Goal: Information Seeking & Learning: Find specific fact

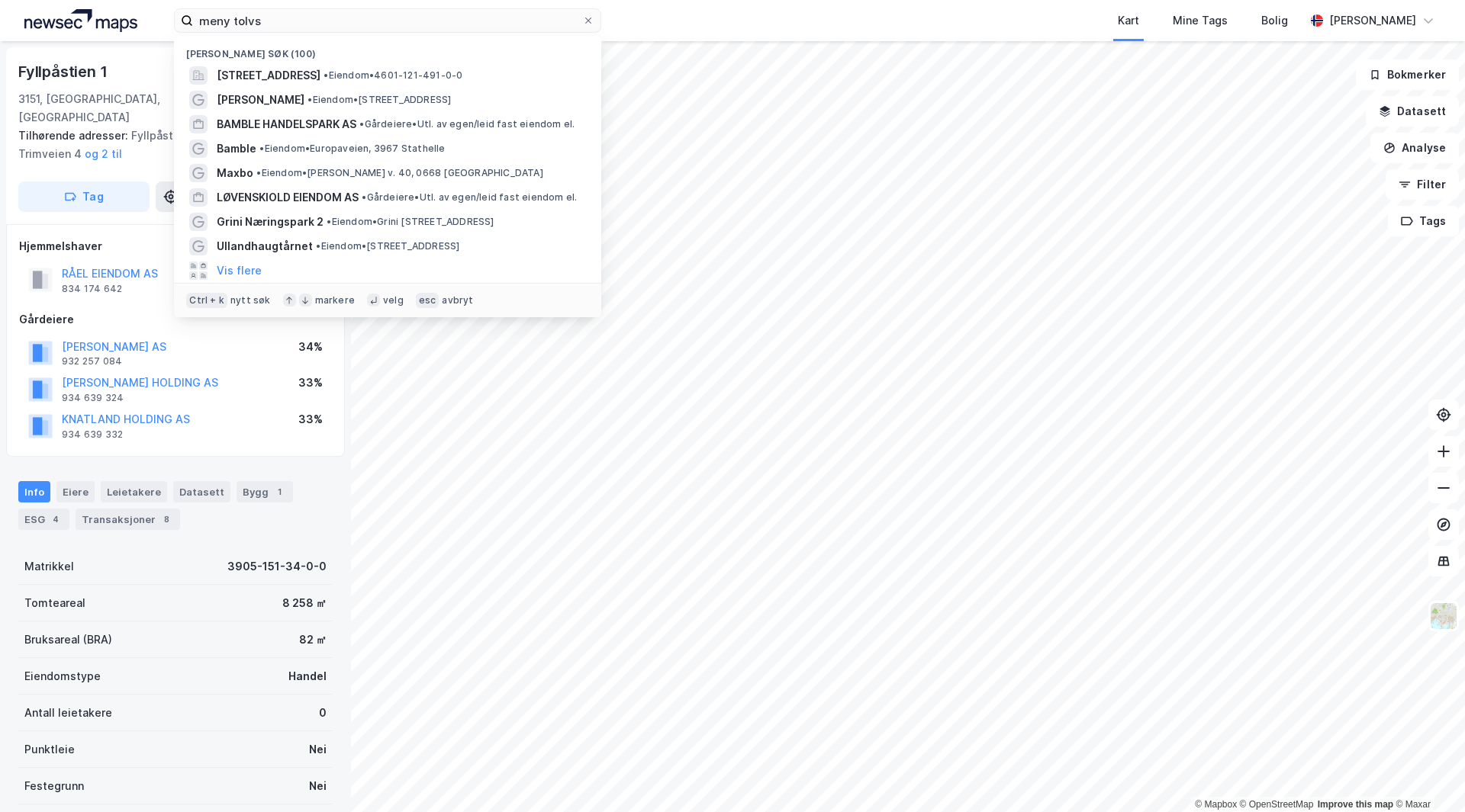
click at [246, 21] on input "meny tolvs" at bounding box center [387, 20] width 389 height 23
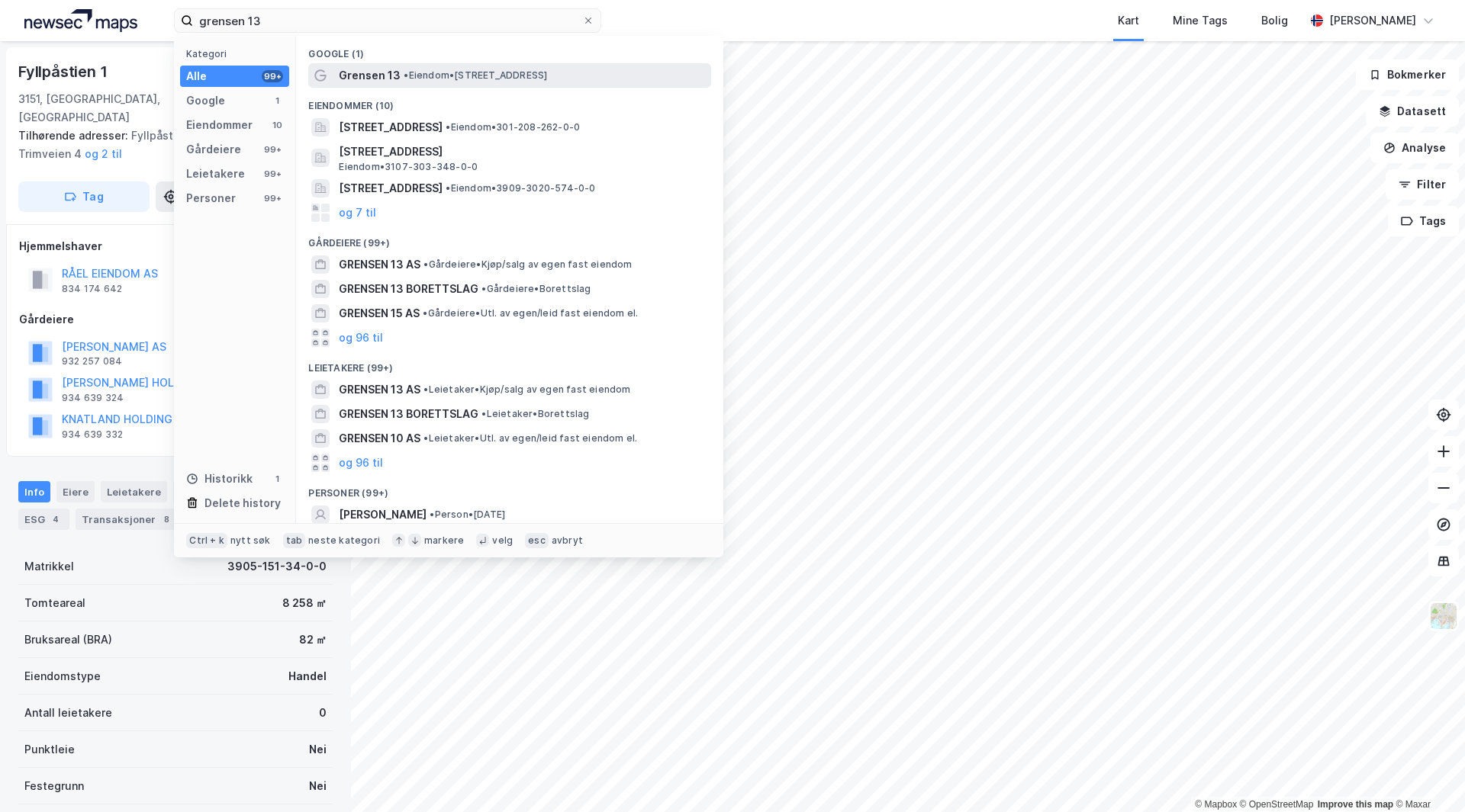
type input "grensen 13"
click at [505, 77] on span "• Eiendom • [STREET_ADDRESS]" at bounding box center [475, 75] width 143 height 12
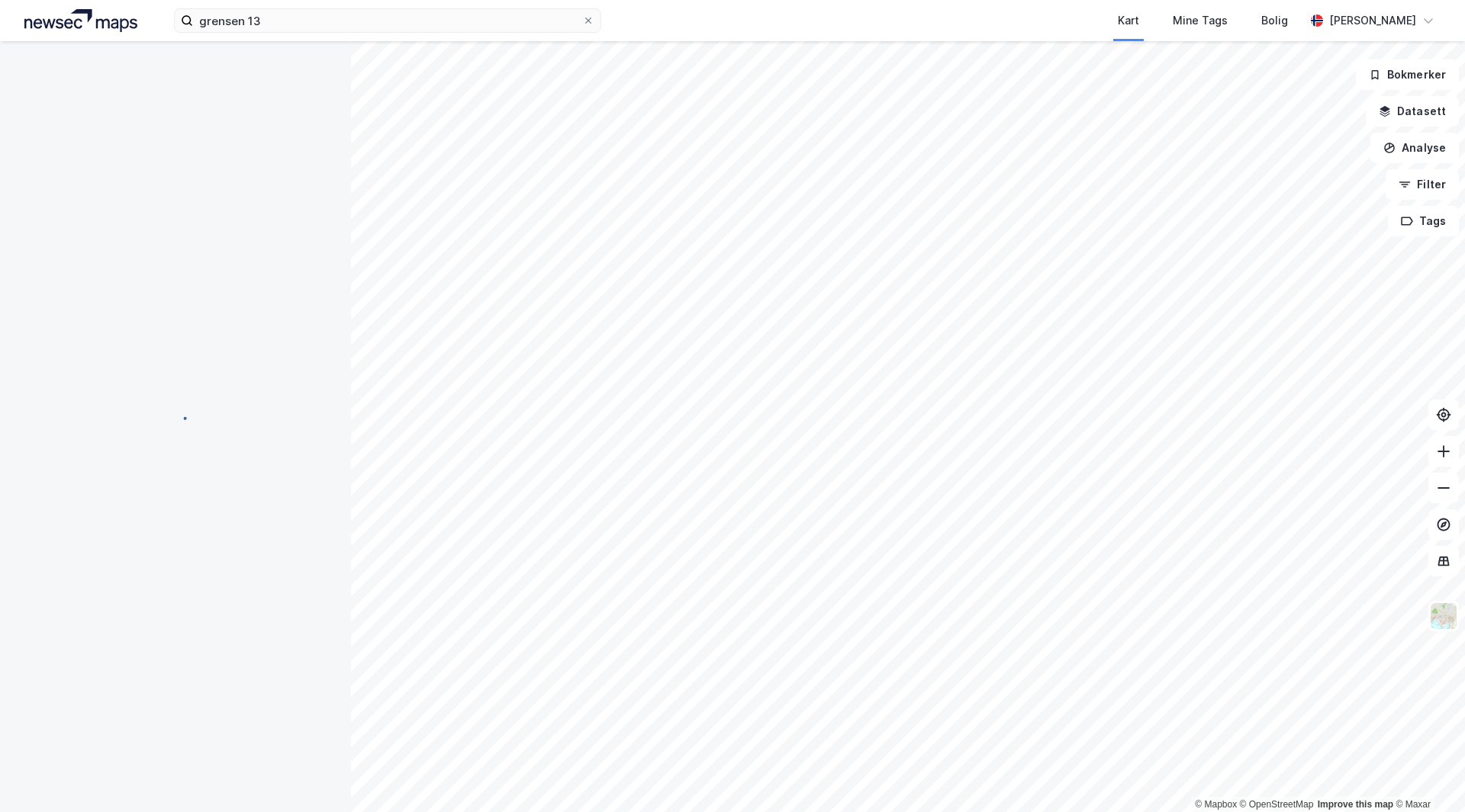
scroll to position [4, 0]
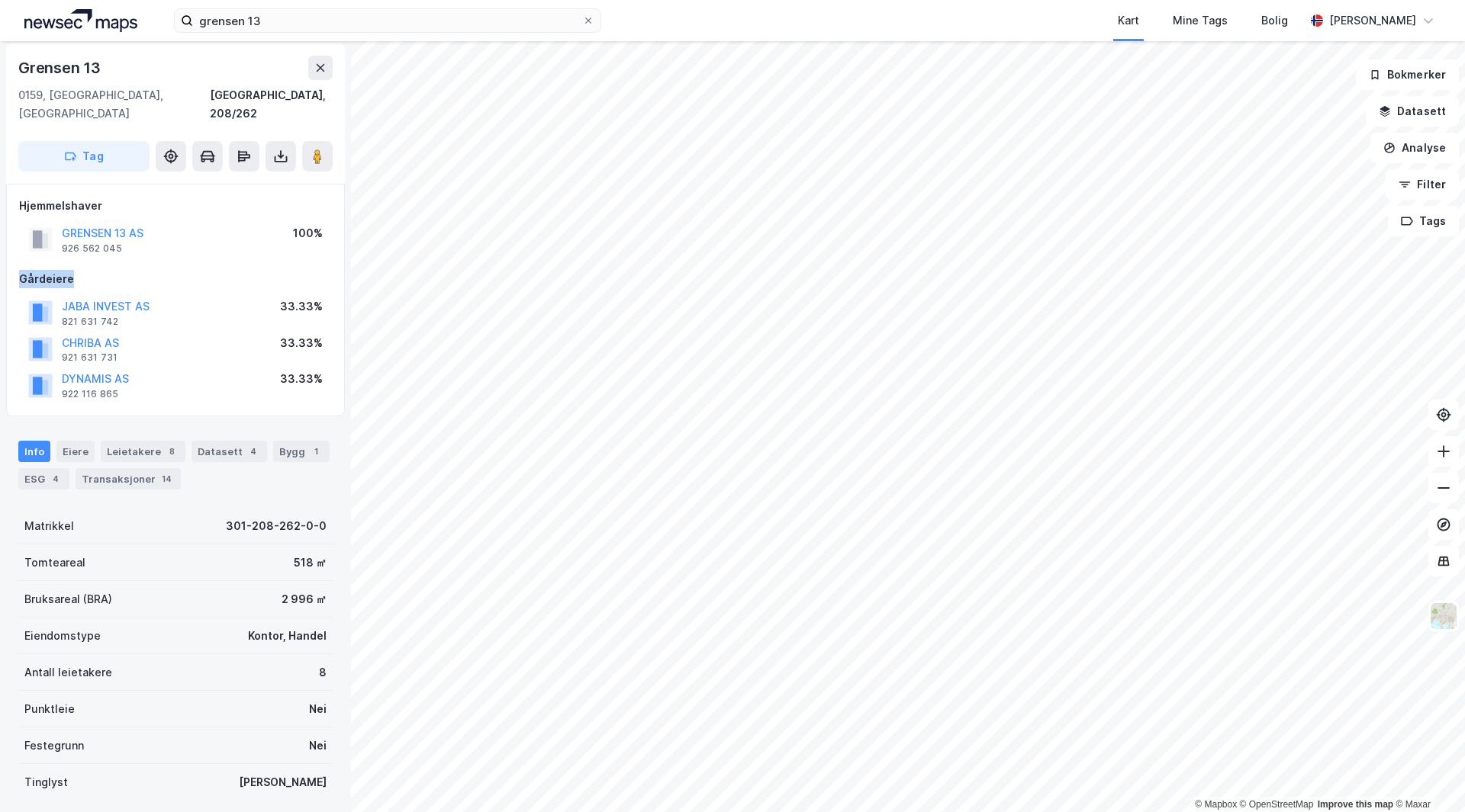
drag, startPoint x: 186, startPoint y: 242, endPoint x: 183, endPoint y: 253, distance: 11.4
click at [183, 253] on div "Hjemmelshaver GRENSEN 13 AS 926 562 045 100% Gårdeiere JABA INVEST AS 821 631 7…" at bounding box center [174, 300] width 313 height 207
